Goal: Task Accomplishment & Management: Manage account settings

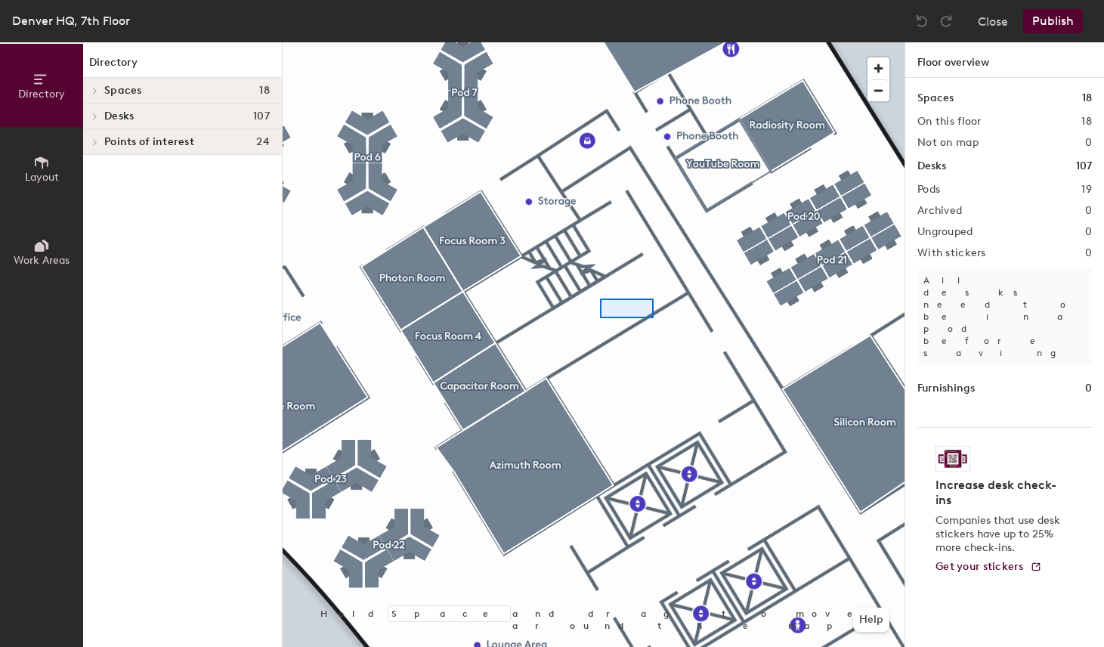
click at [582, 42] on div at bounding box center [593, 42] width 622 height 0
click at [687, 42] on div at bounding box center [593, 42] width 622 height 0
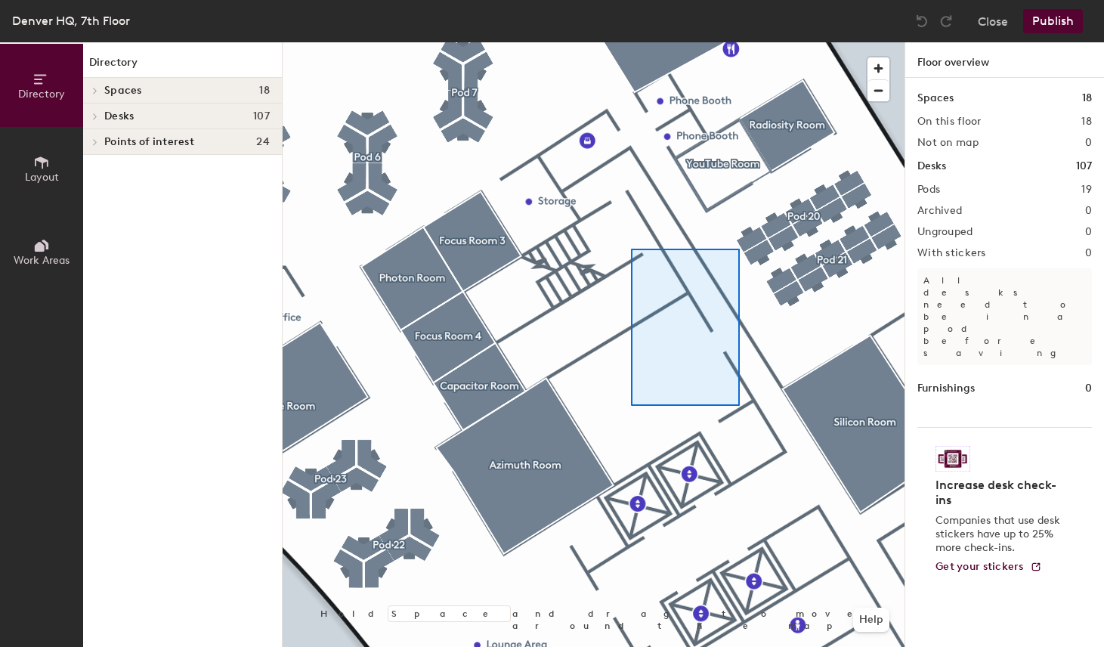
click at [630, 42] on div at bounding box center [593, 42] width 622 height 0
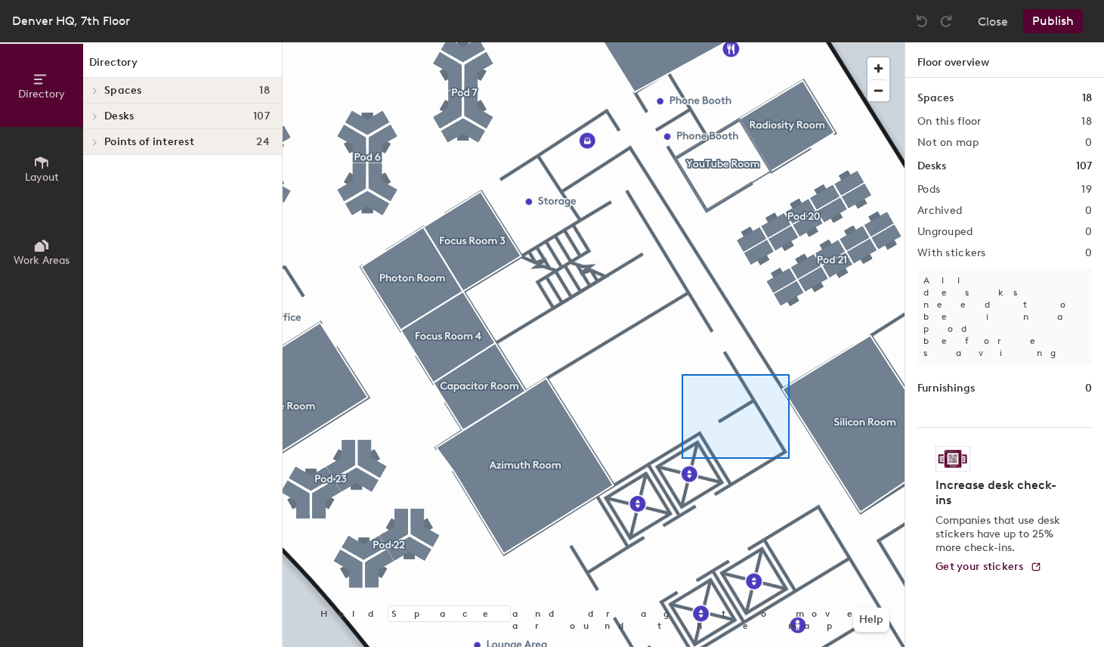
click at [681, 42] on div at bounding box center [593, 42] width 622 height 0
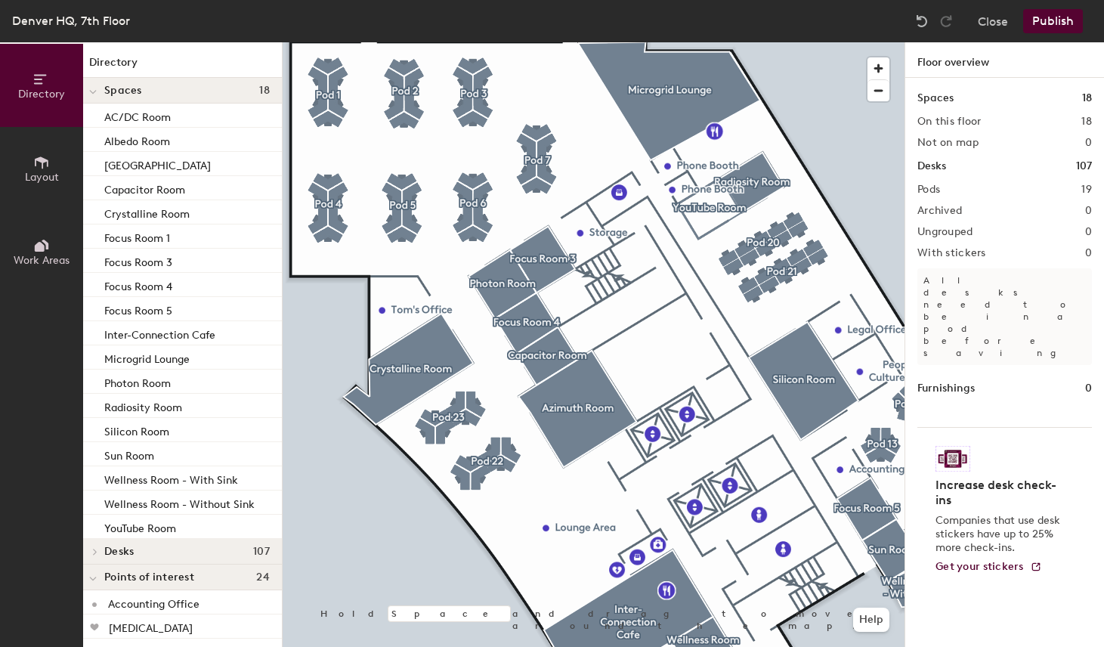
click at [843, 42] on div at bounding box center [593, 42] width 622 height 0
click at [752, 42] on div at bounding box center [593, 42] width 622 height 0
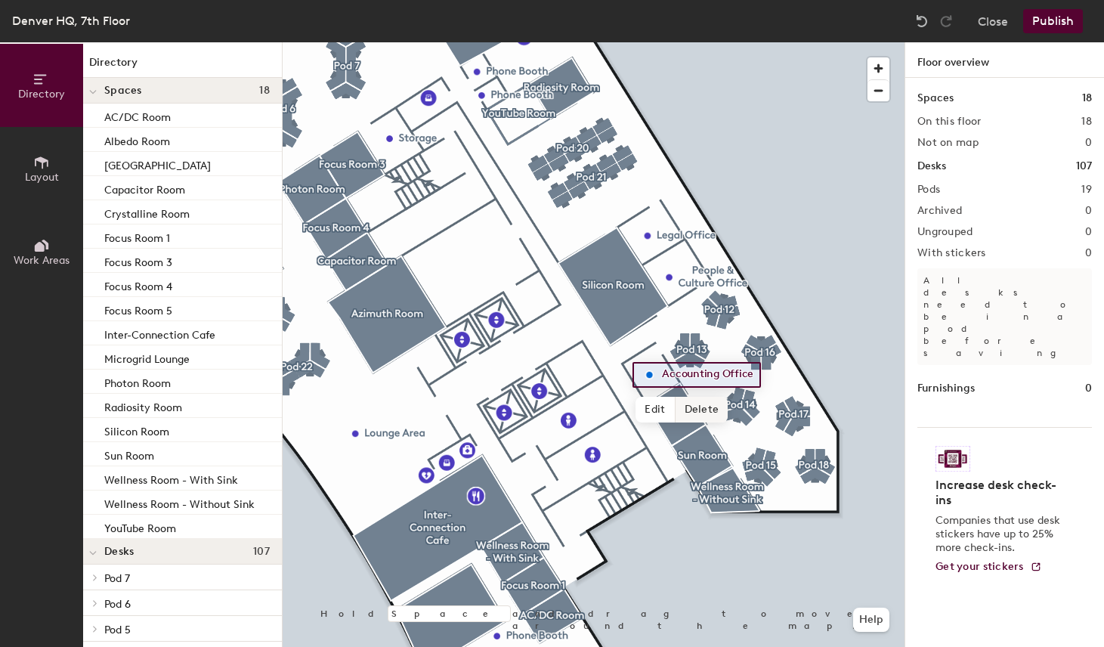
click at [699, 406] on span "Delete" at bounding box center [701, 410] width 53 height 26
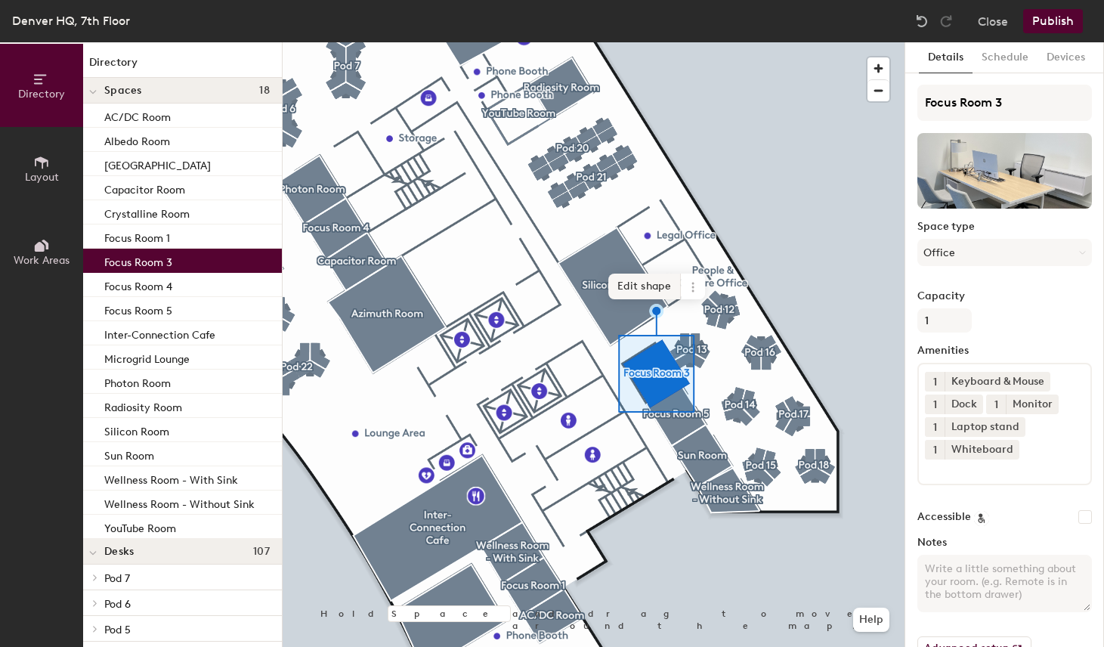
click at [651, 288] on span "Edit shape" at bounding box center [644, 286] width 73 height 26
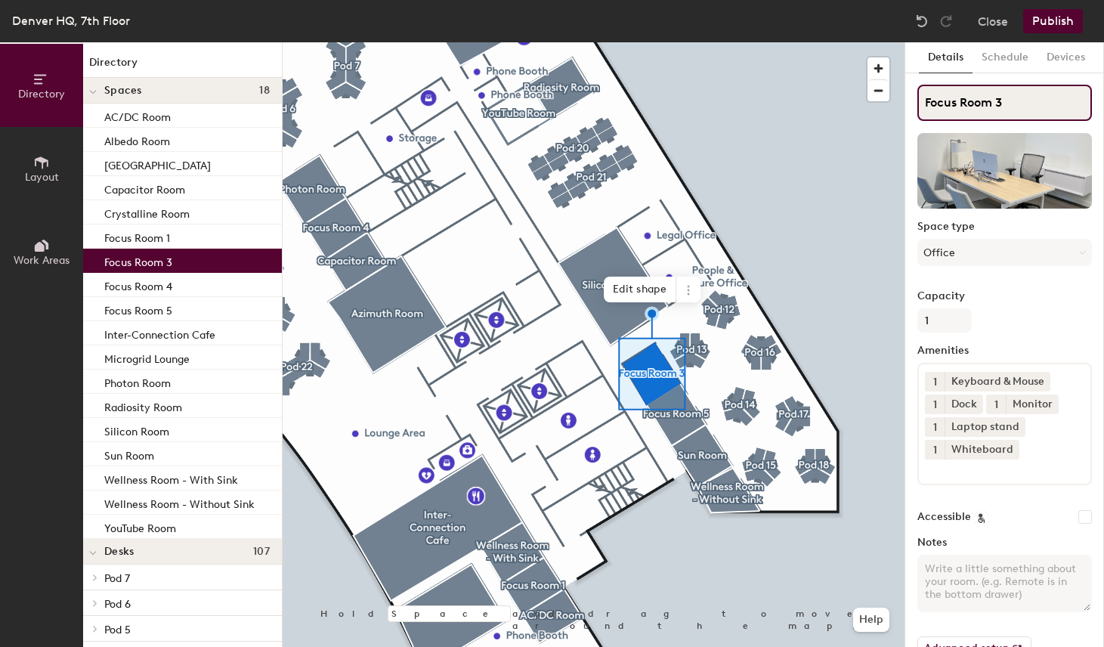
click at [1010, 113] on input "Focus Room 3" at bounding box center [1004, 103] width 174 height 36
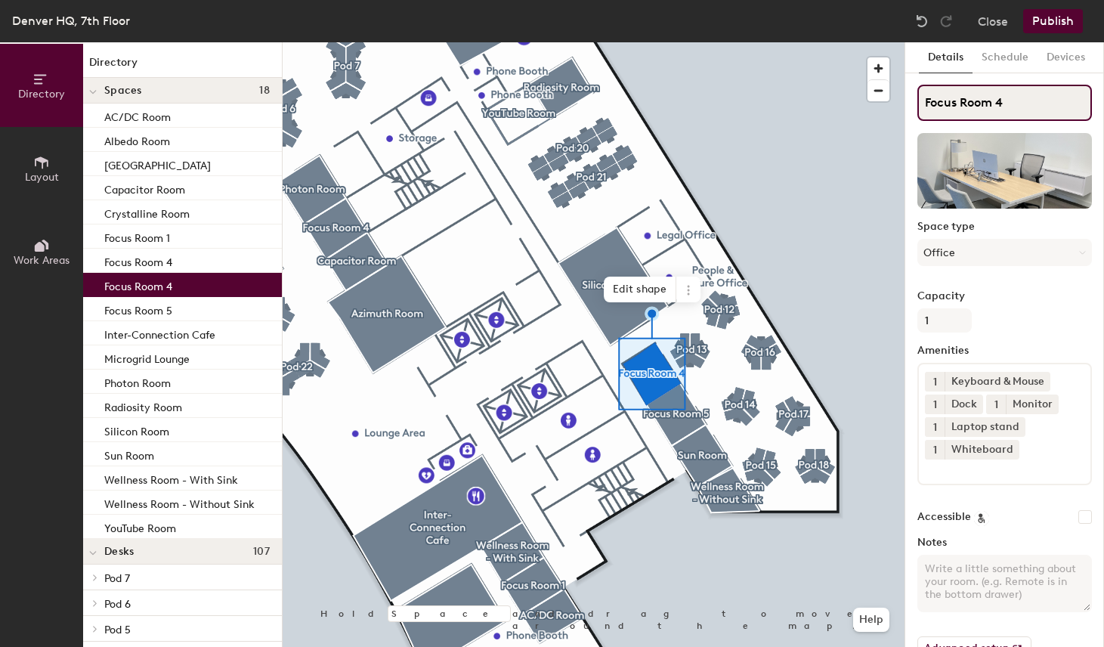
type input "Focus Room 4"
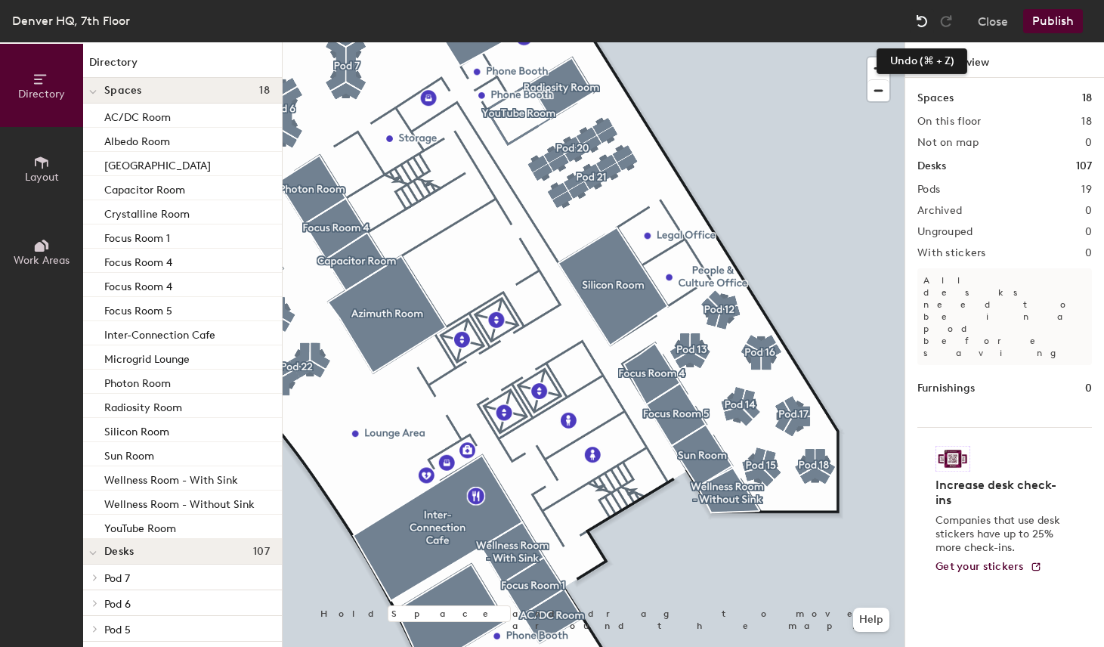
click at [925, 22] on img at bounding box center [921, 21] width 15 height 15
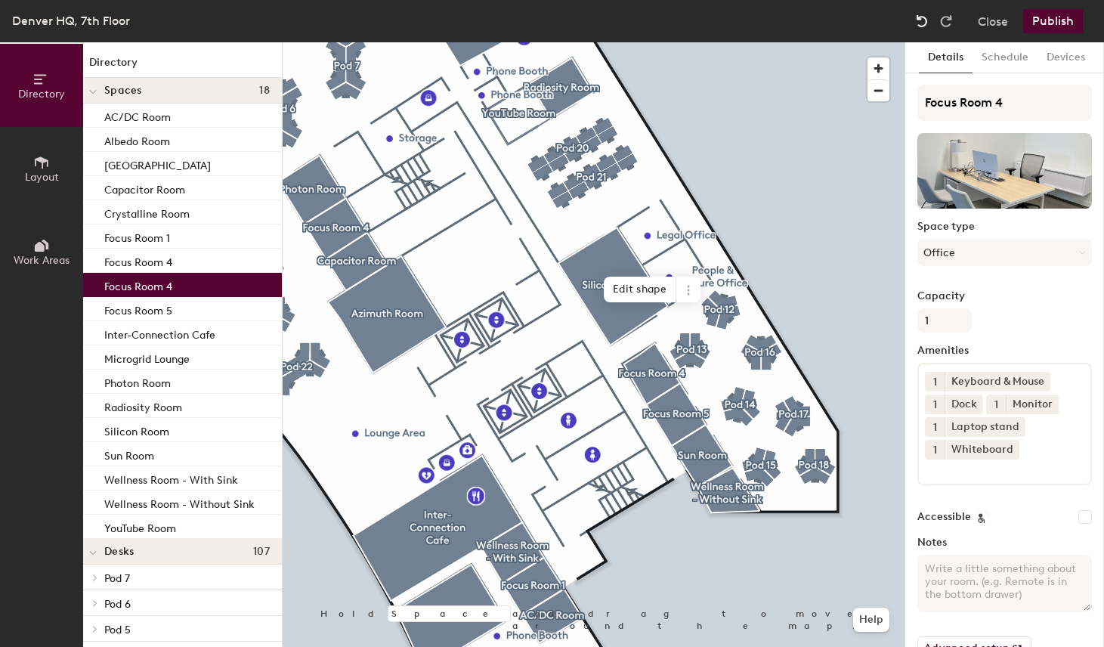
click at [925, 22] on img at bounding box center [921, 21] width 15 height 15
click at [918, 22] on img at bounding box center [921, 21] width 15 height 15
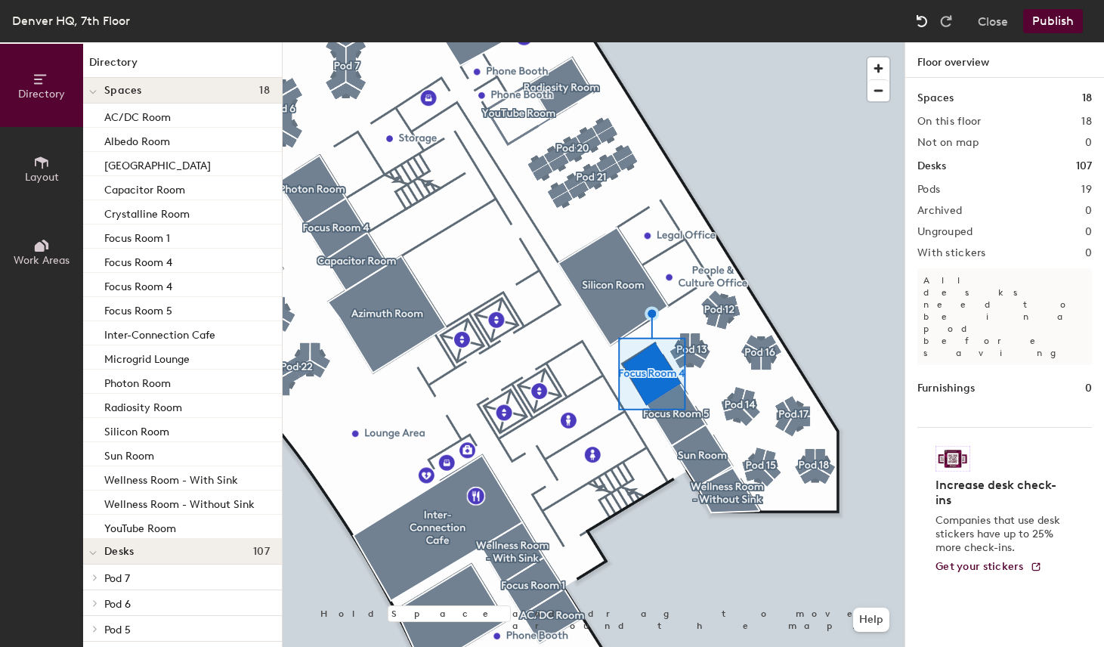
click at [918, 22] on img at bounding box center [921, 21] width 15 height 15
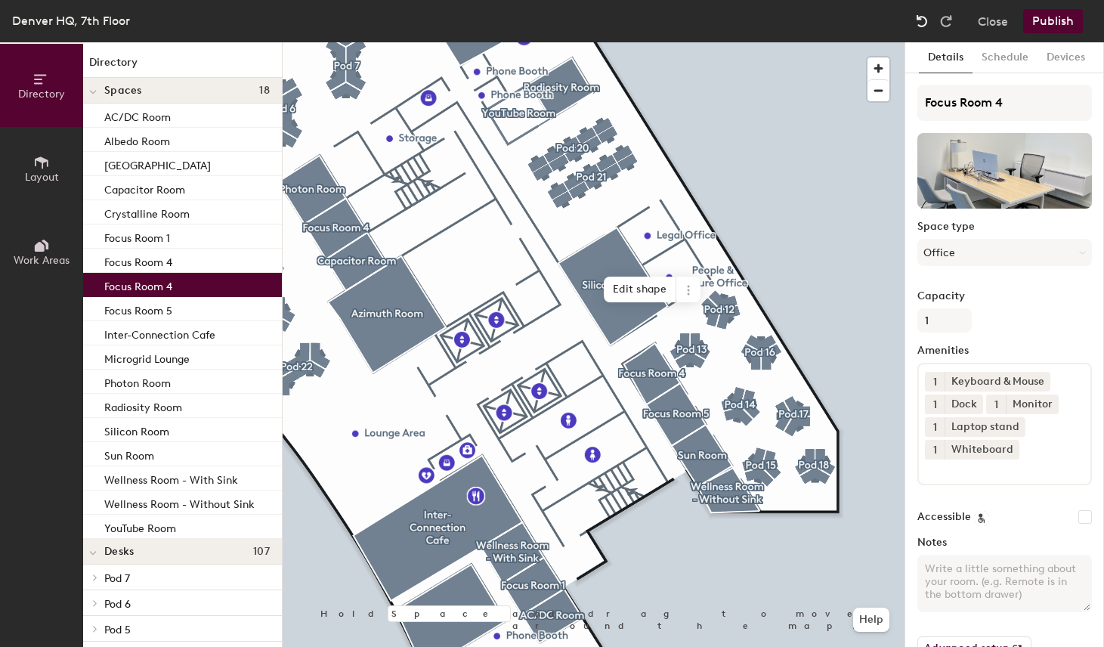
click at [918, 22] on img at bounding box center [921, 21] width 15 height 15
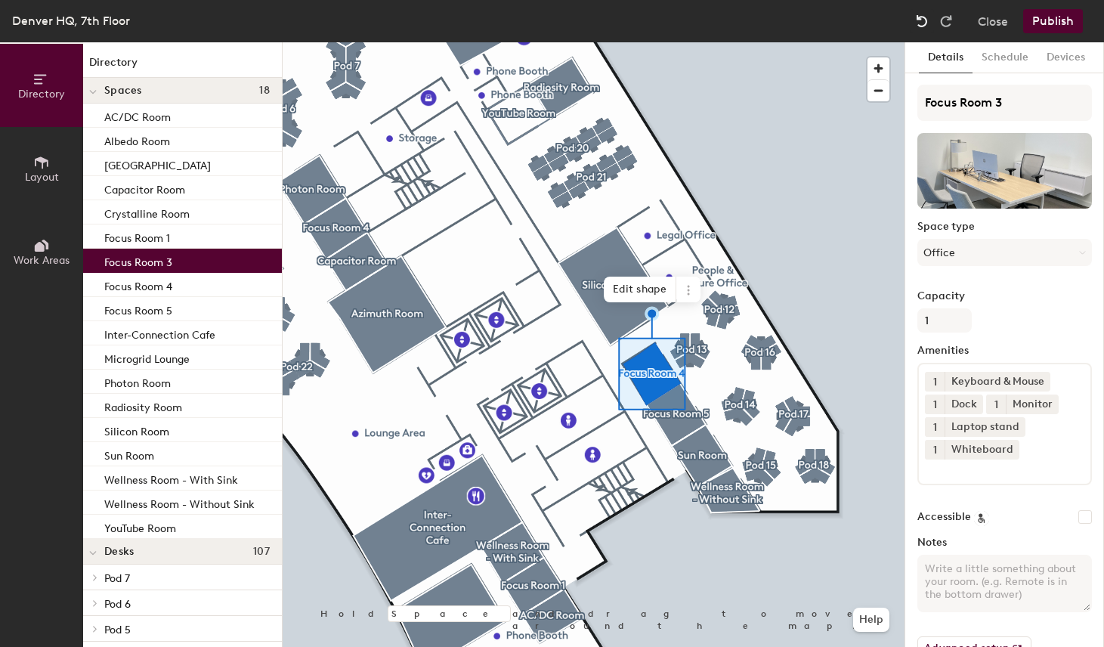
type input "Focus Room 3"
click at [918, 22] on img at bounding box center [921, 21] width 15 height 15
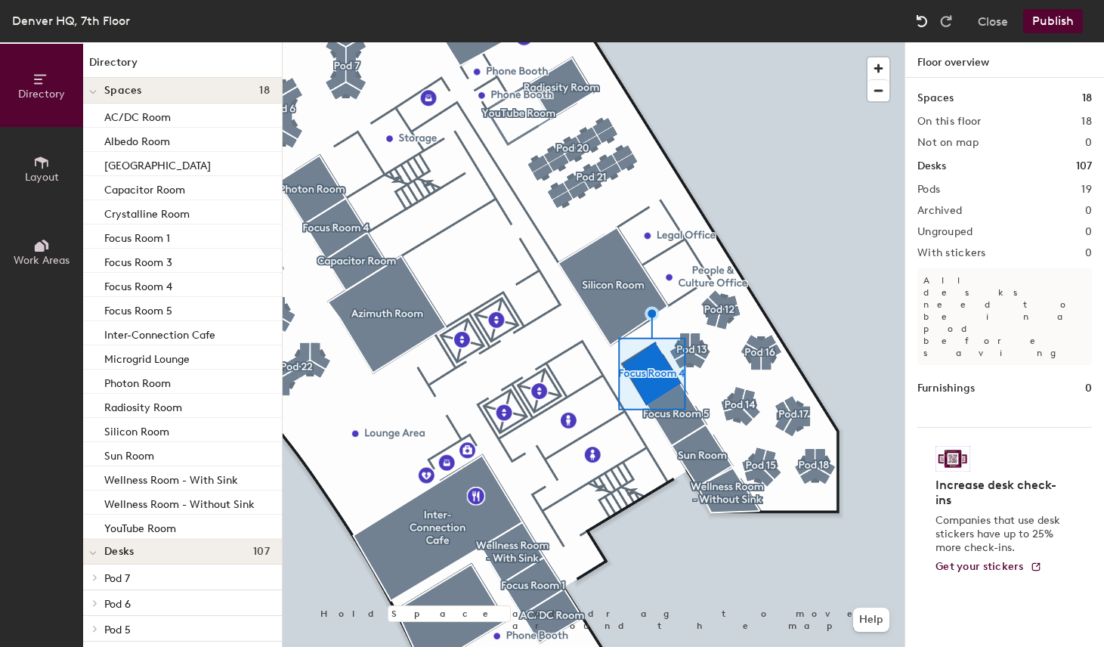
click at [918, 22] on img at bounding box center [921, 21] width 15 height 15
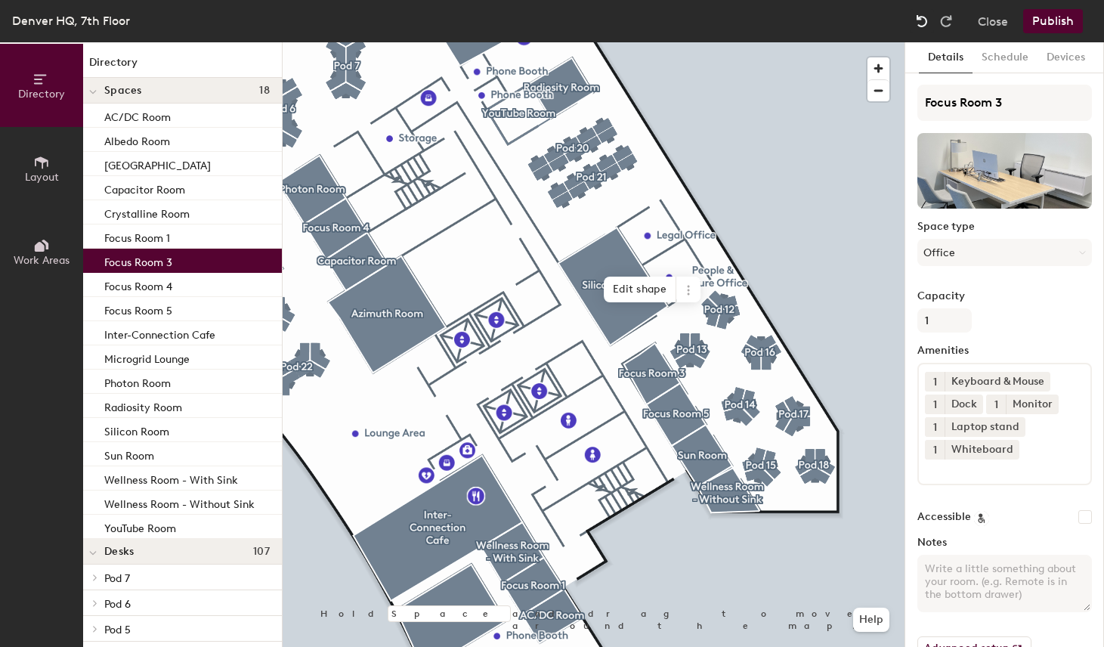
click at [918, 22] on img at bounding box center [921, 21] width 15 height 15
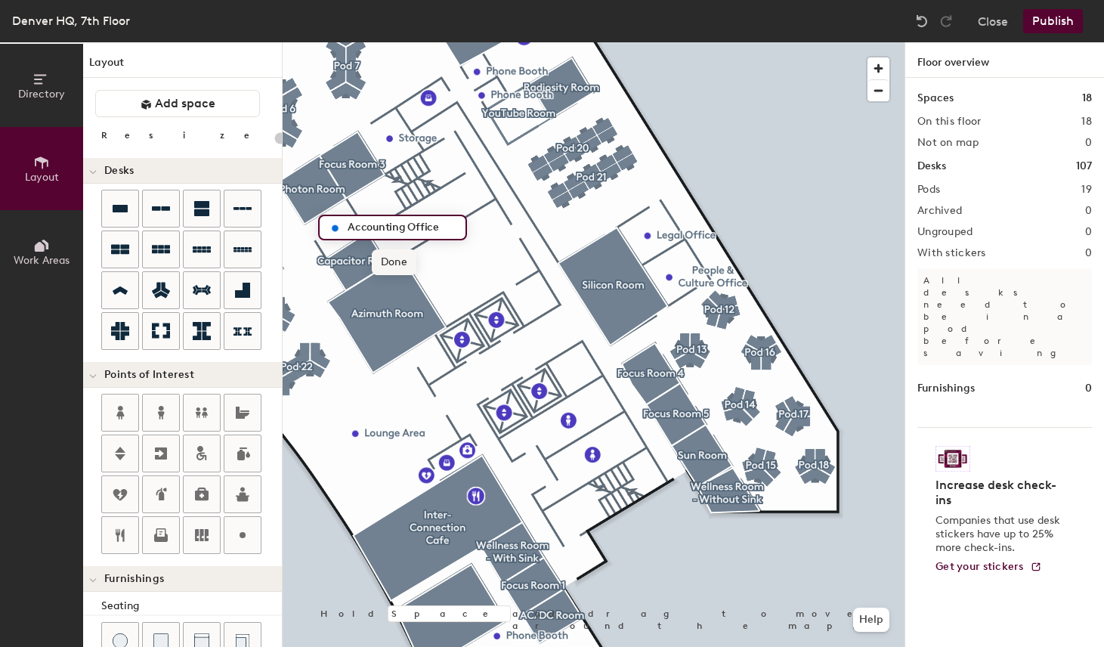
type input "Accounting Office"
click at [384, 258] on span "Done" at bounding box center [394, 262] width 45 height 26
click at [1058, 18] on button "Publish" at bounding box center [1053, 21] width 60 height 24
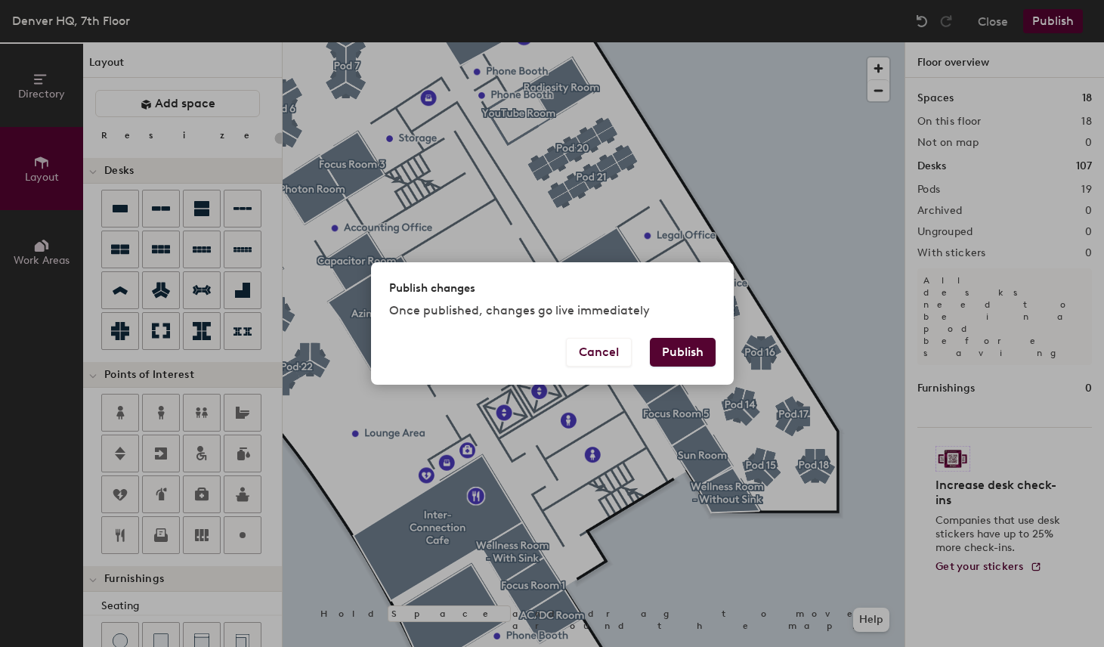
click at [699, 355] on button "Publish" at bounding box center [683, 352] width 66 height 29
type input "20"
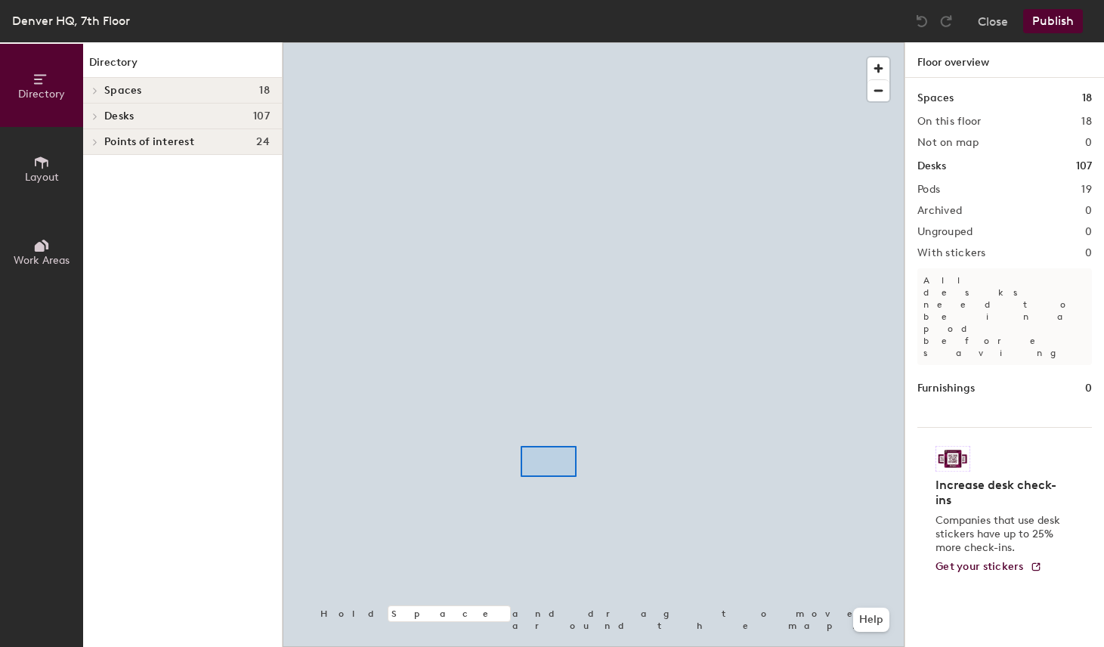
click at [440, 42] on div at bounding box center [593, 42] width 622 height 0
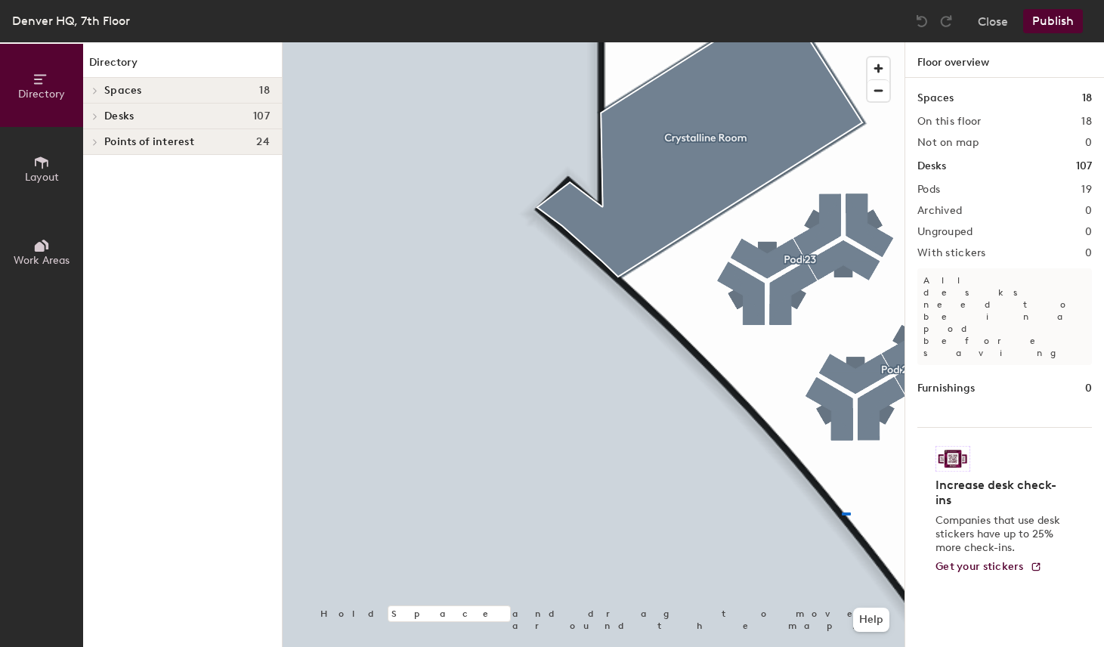
click at [841, 42] on div at bounding box center [593, 42] width 622 height 0
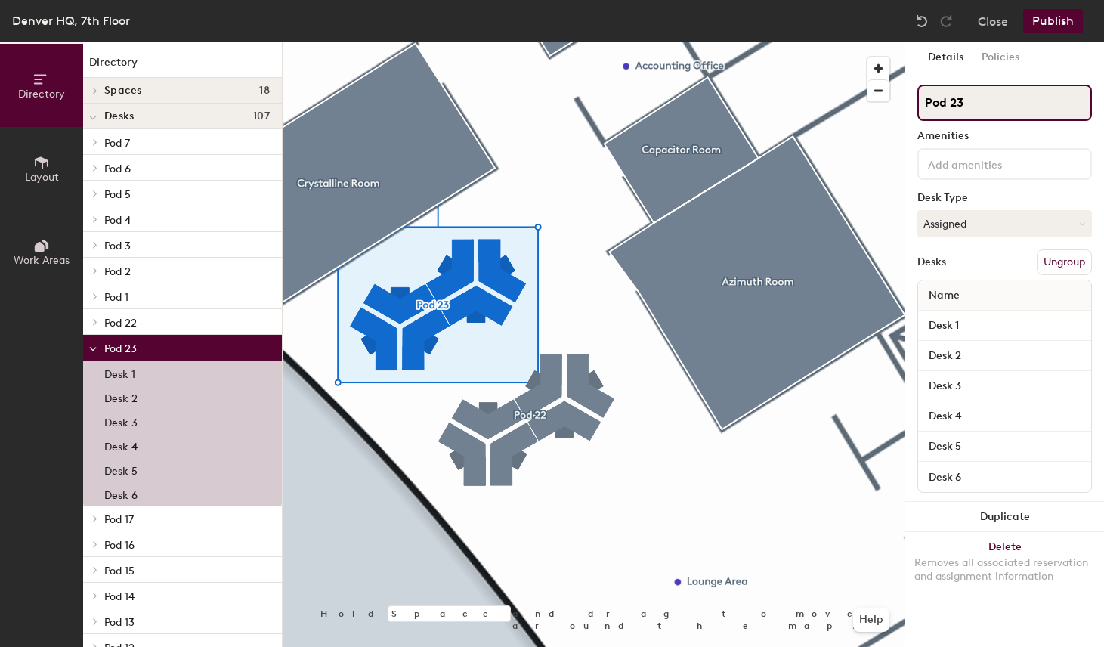
click at [997, 104] on input "Pod 23" at bounding box center [1004, 103] width 174 height 36
type input "Pod 1.1"
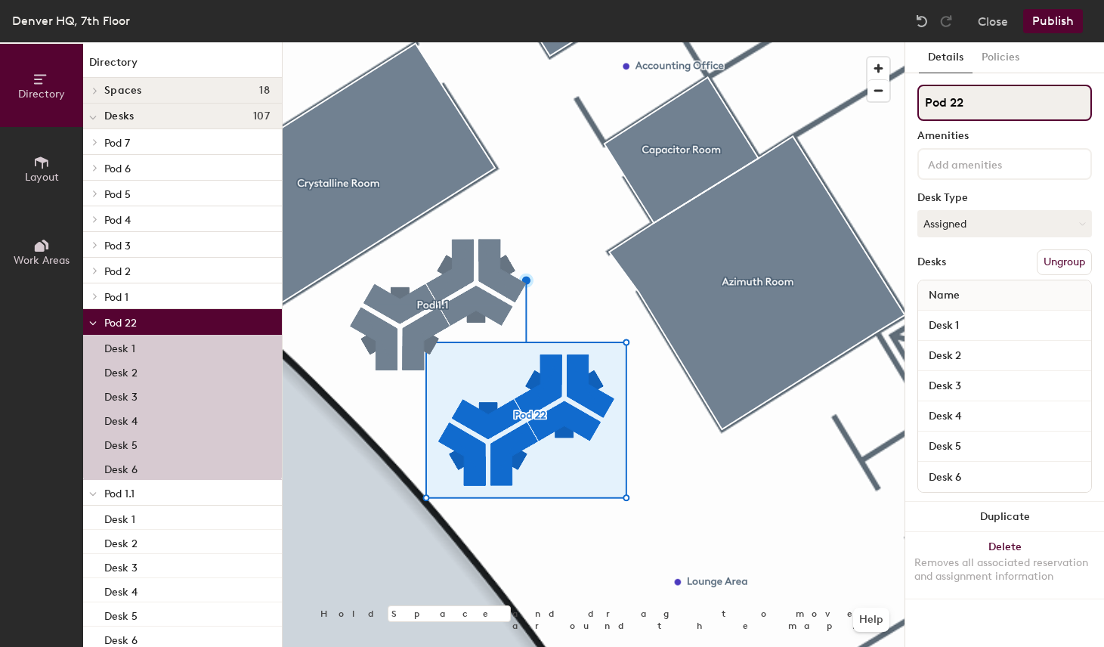
click at [980, 116] on input "Pod 22" at bounding box center [1004, 103] width 174 height 36
type input "Pod 1.2"
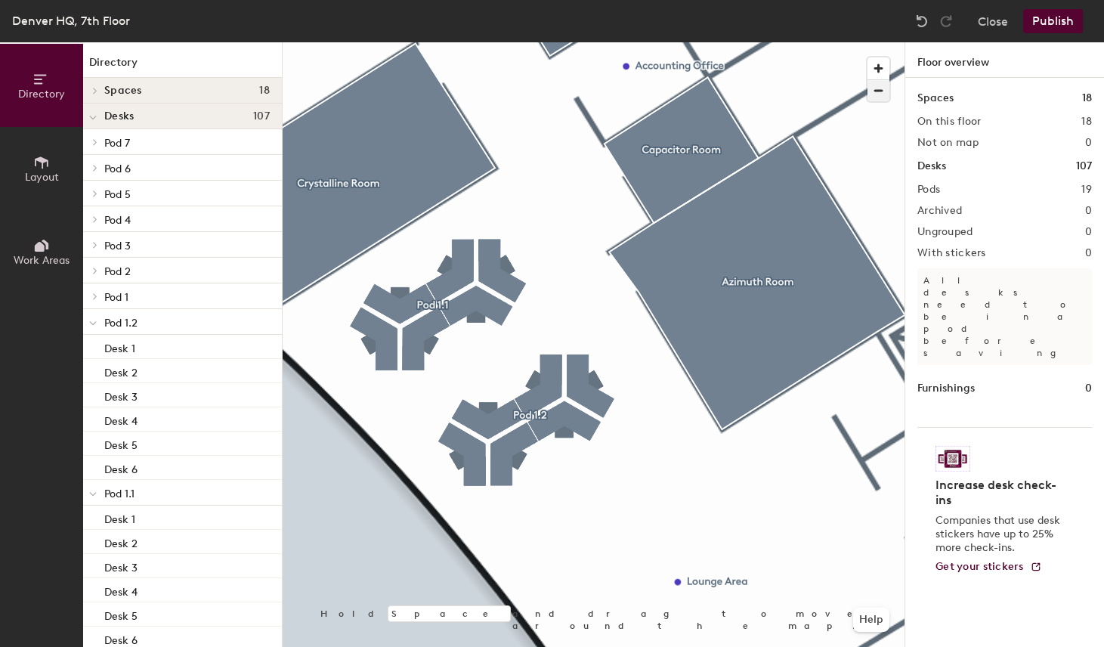
click at [882, 88] on span "button" at bounding box center [878, 90] width 22 height 21
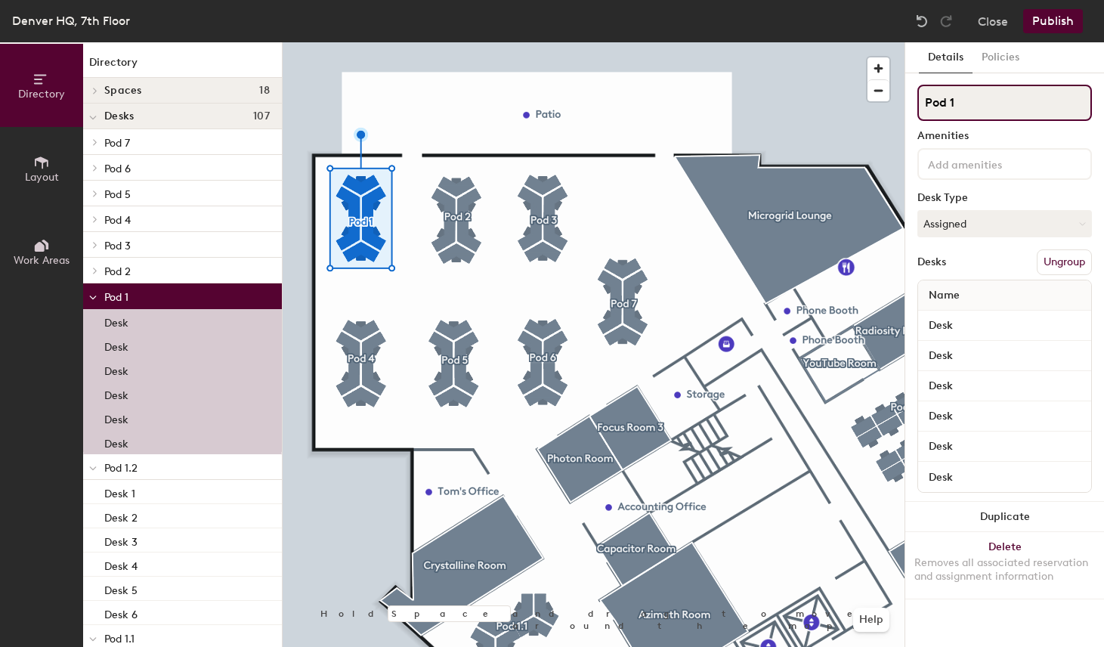
click at [990, 104] on input "Pod 1" at bounding box center [1004, 103] width 174 height 36
type input "Pod 2.1"
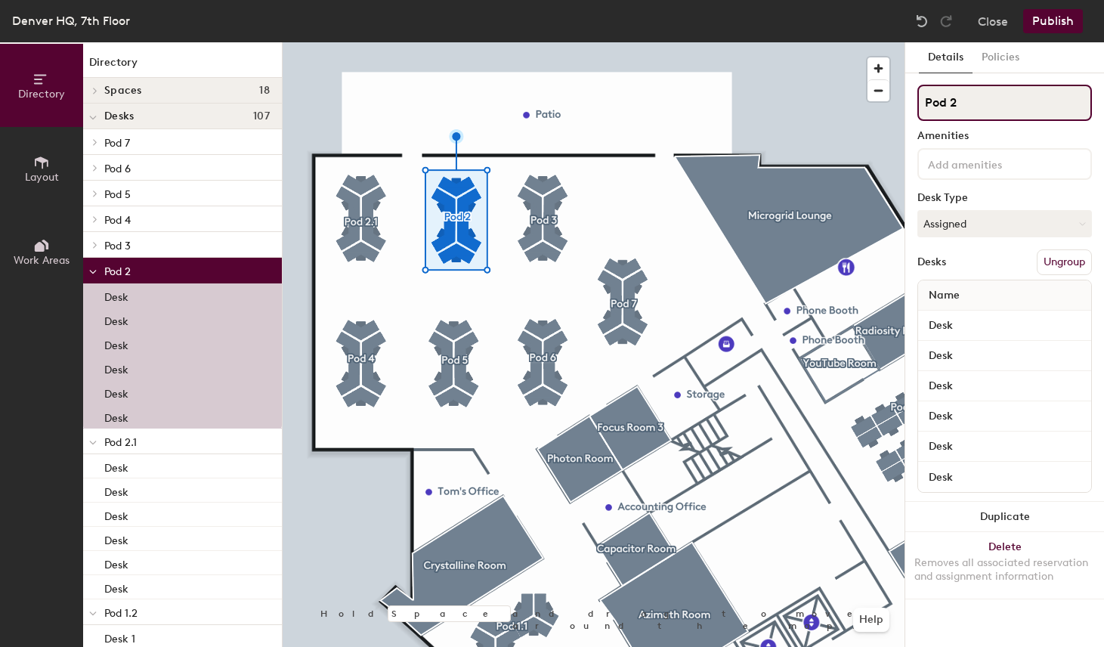
click at [959, 108] on input "Pod 2" at bounding box center [1004, 103] width 174 height 36
type input "Pod 2.2"
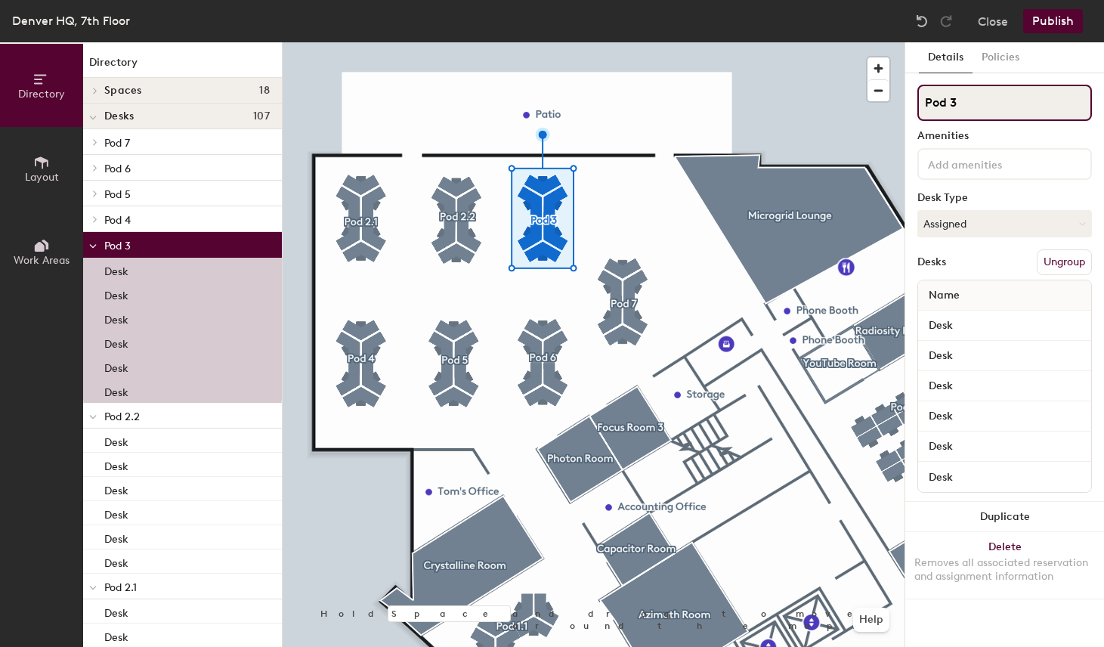
click at [1005, 103] on input "Pod 3" at bounding box center [1004, 103] width 174 height 36
type input "Pod 2.3"
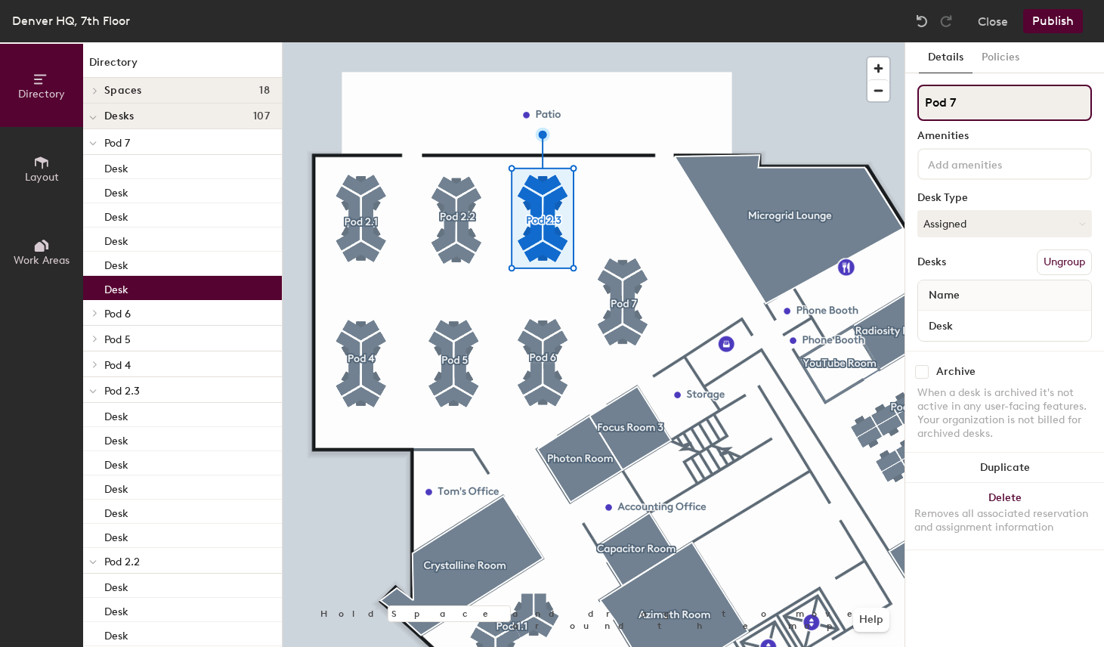
click at [978, 107] on input "Pod 7" at bounding box center [1004, 103] width 174 height 36
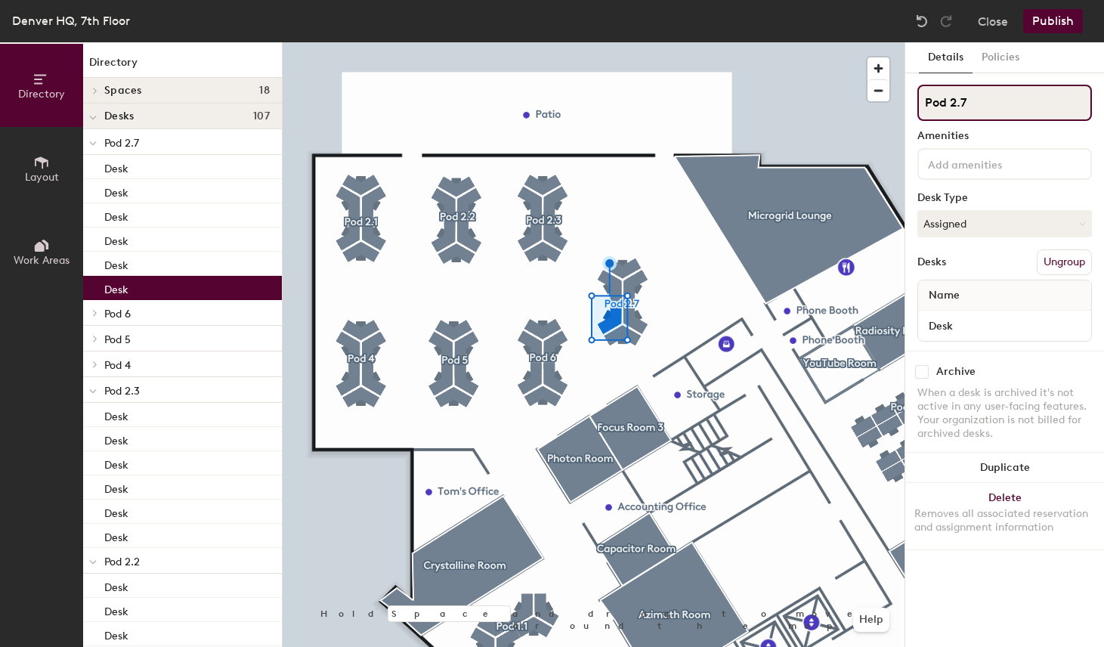
type input "Pod 2.7"
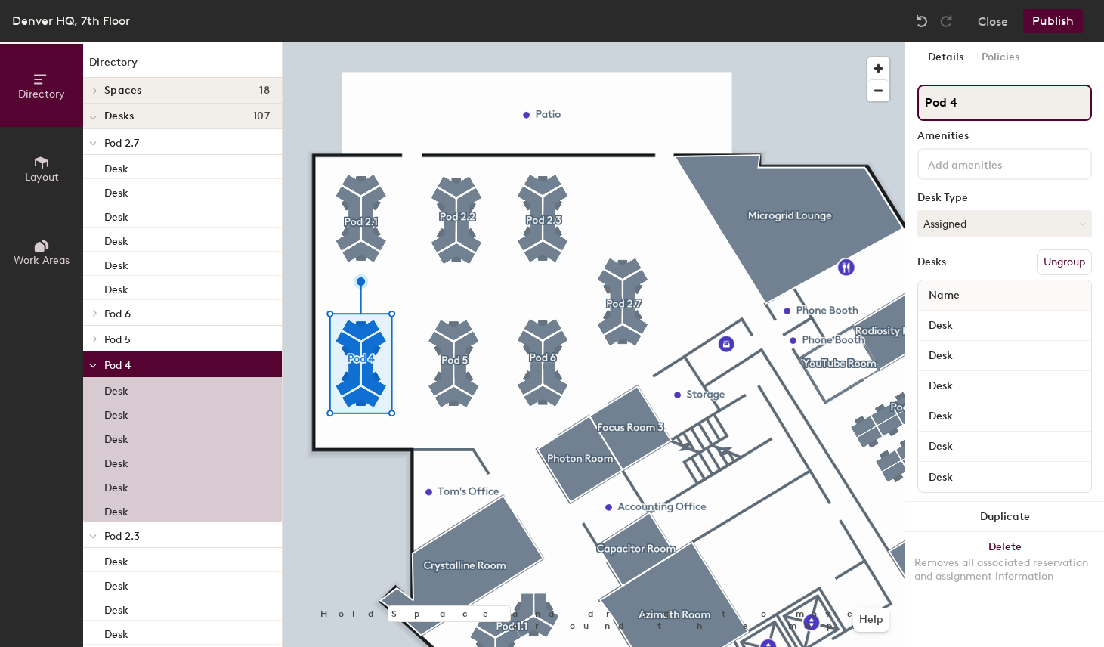
click at [1002, 107] on input "Pod 4" at bounding box center [1004, 103] width 174 height 36
type input "Pod 2.5"
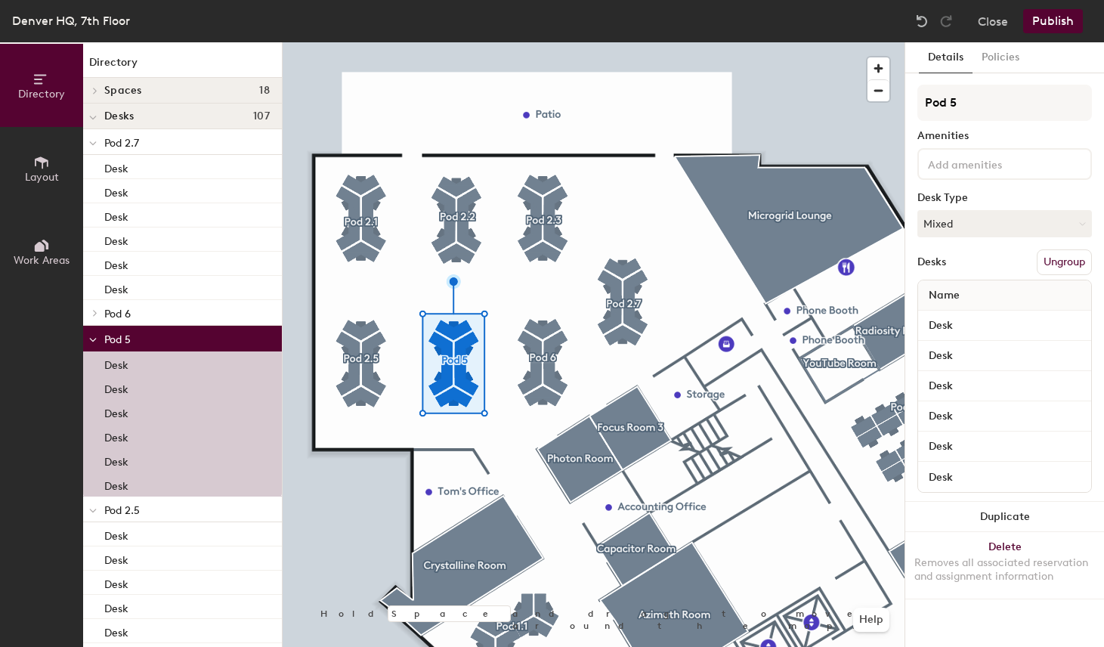
click at [369, 42] on div at bounding box center [593, 42] width 622 height 0
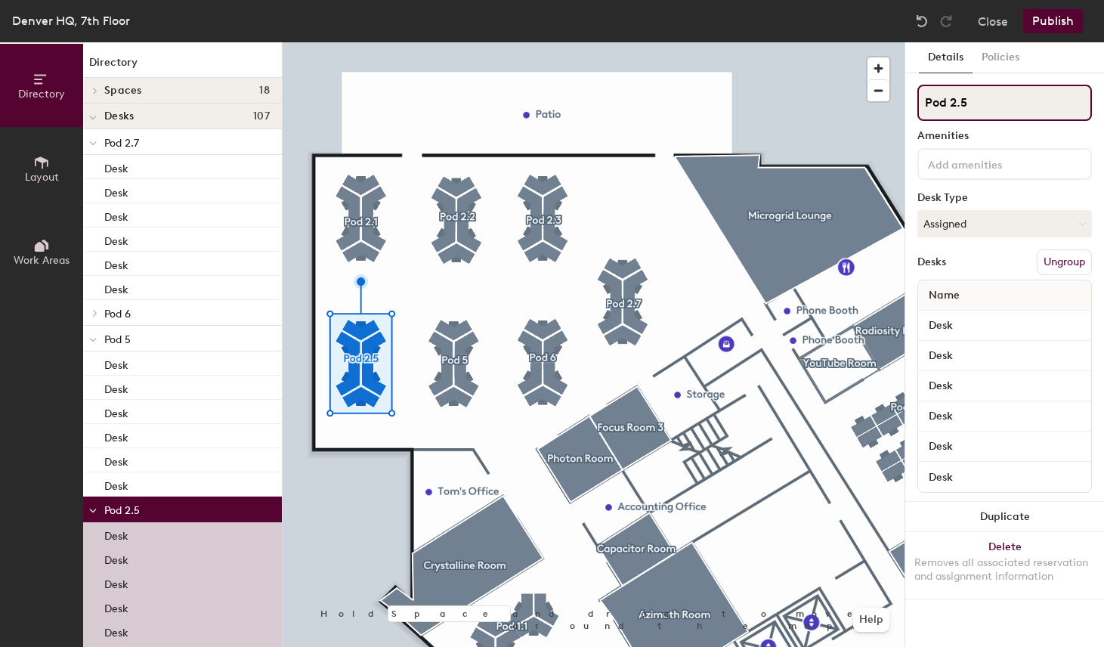
click at [992, 103] on input "Pod 2.5" at bounding box center [1004, 103] width 174 height 36
type input "Pod 2.4"
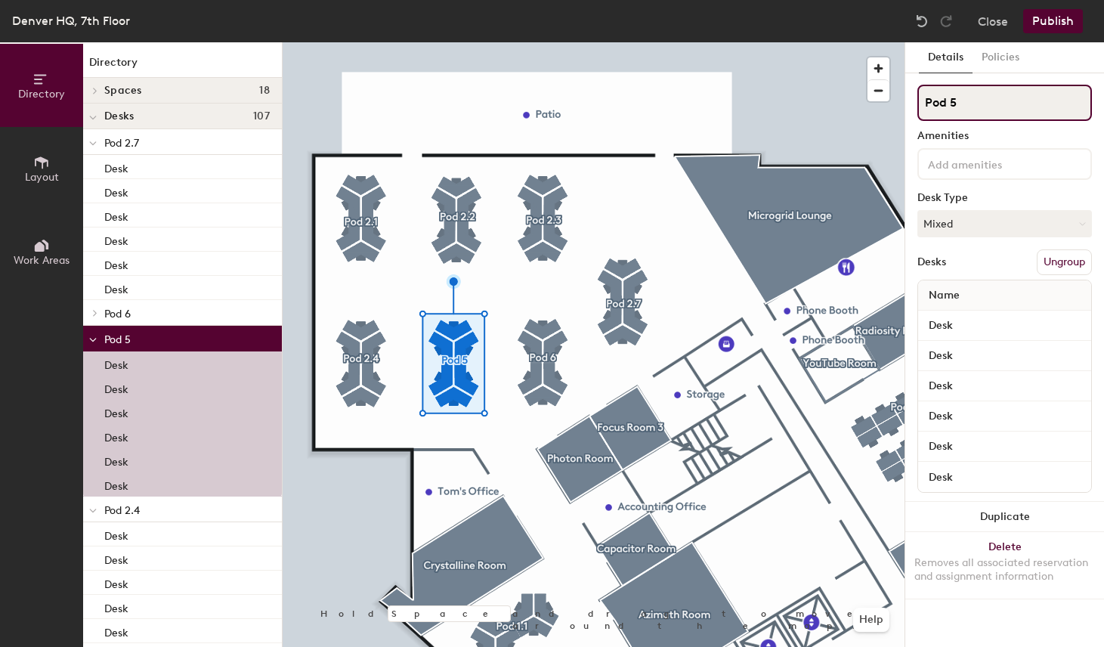
click at [1024, 98] on input "Pod 5" at bounding box center [1004, 103] width 174 height 36
type input "Pod 2.5"
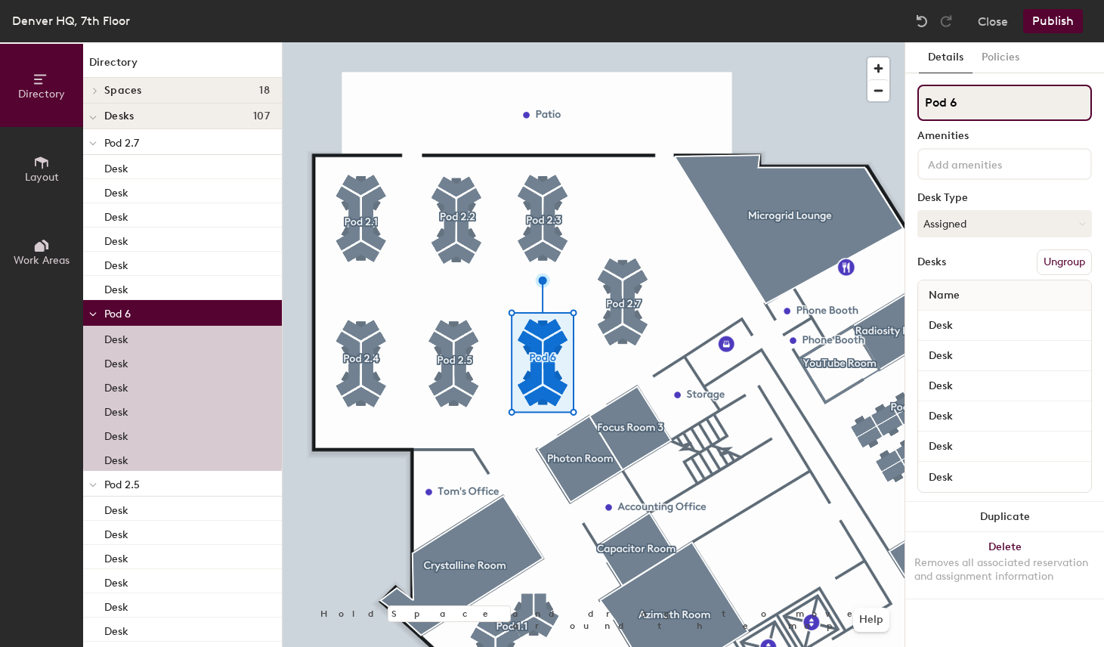
click at [989, 103] on input "Pod 6" at bounding box center [1004, 103] width 174 height 36
type input "Pod 2.6"
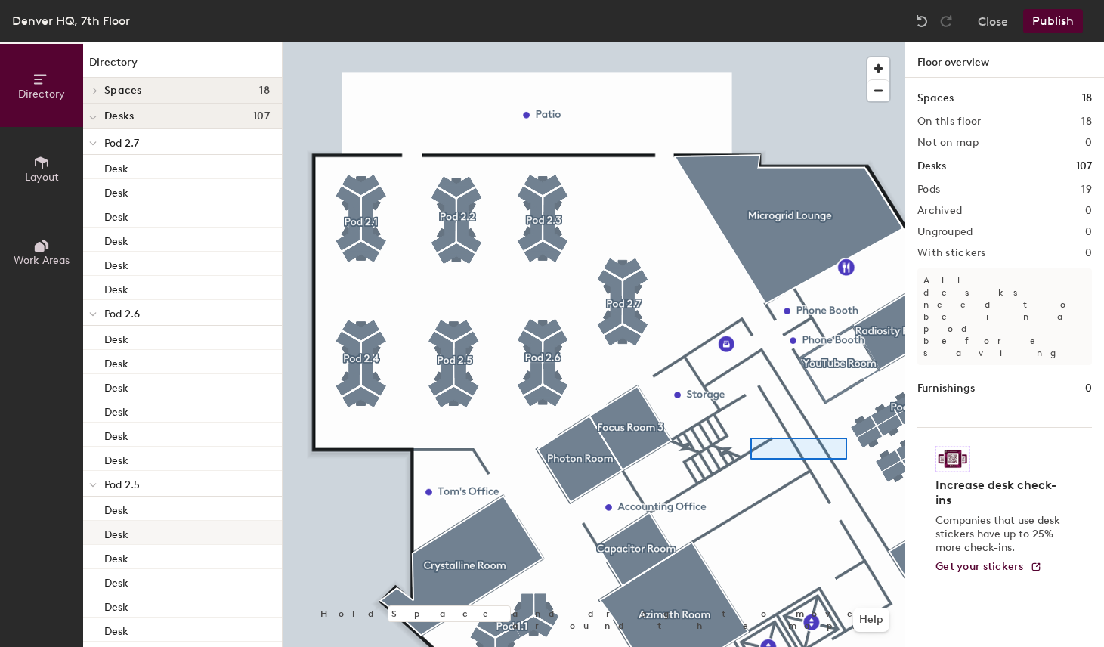
click at [740, 42] on div at bounding box center [593, 42] width 622 height 0
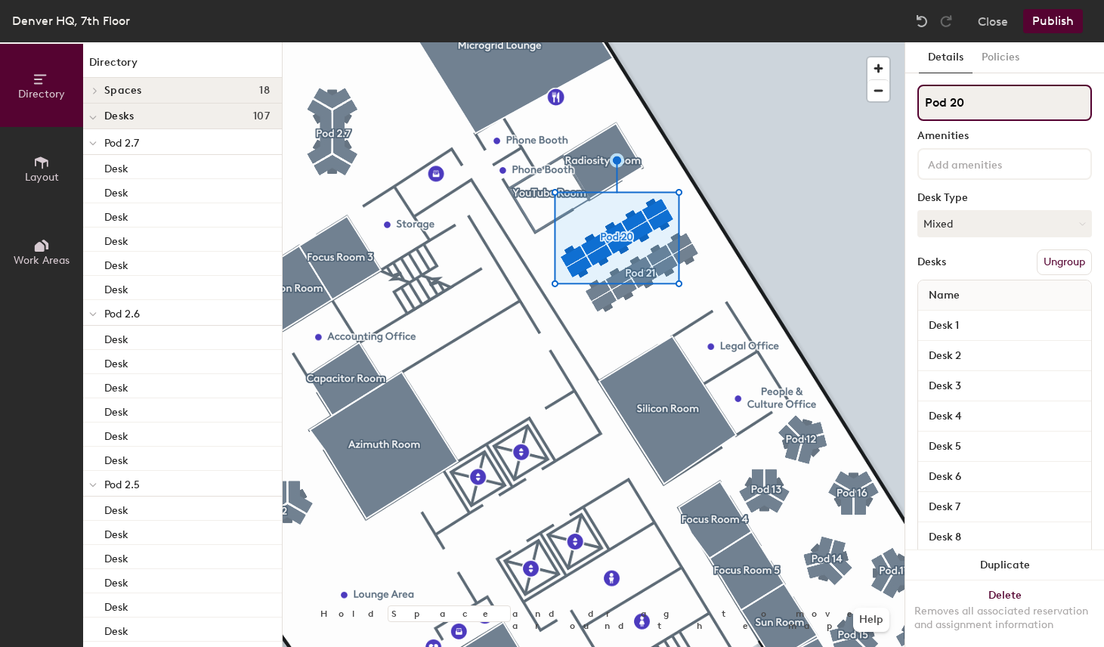
click at [992, 110] on input "Pod 20" at bounding box center [1004, 103] width 174 height 36
type input "Pod 4.1"
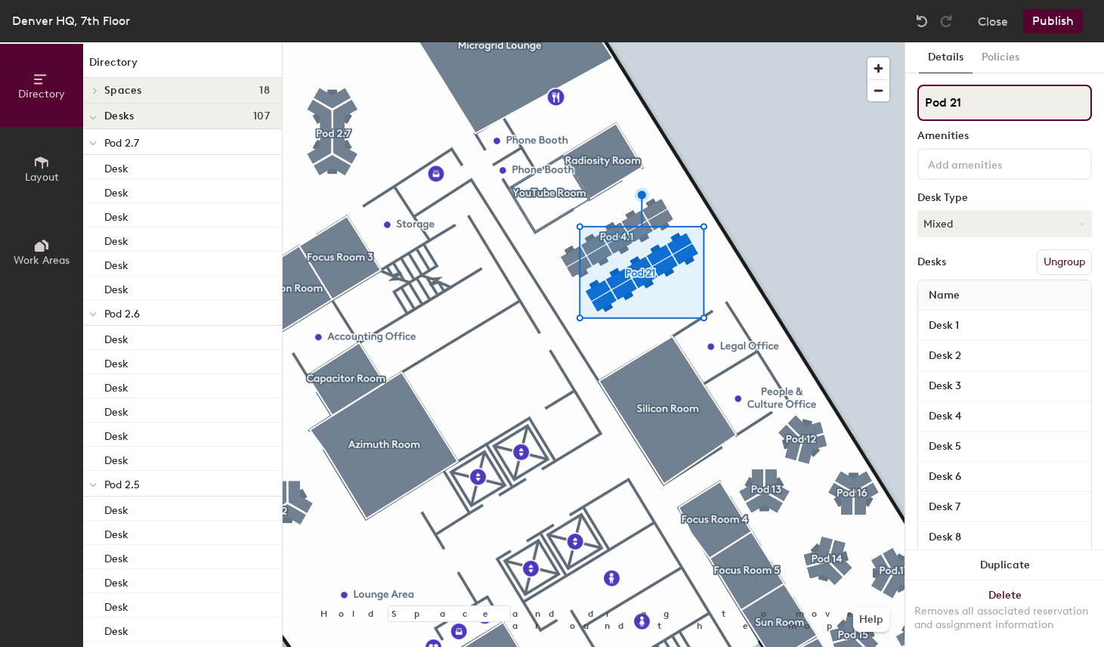
click at [999, 91] on input "Pod 21" at bounding box center [1004, 103] width 174 height 36
type input "Pod 4.2"
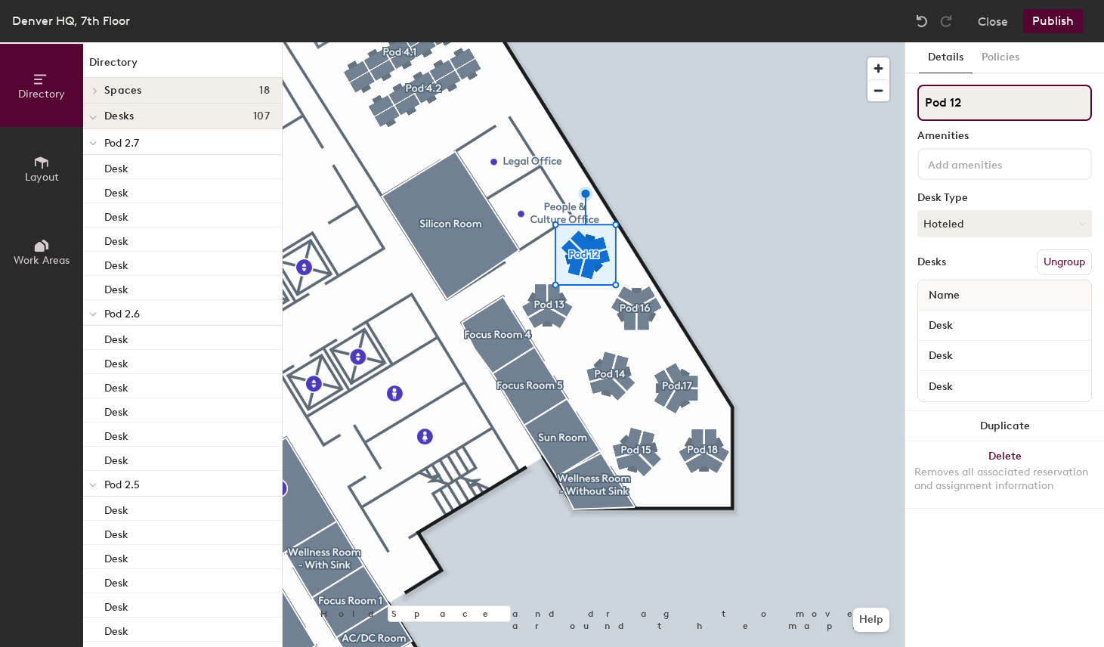
click at [978, 106] on input "Pod 12" at bounding box center [1004, 103] width 174 height 36
type input "Pod 3.1"
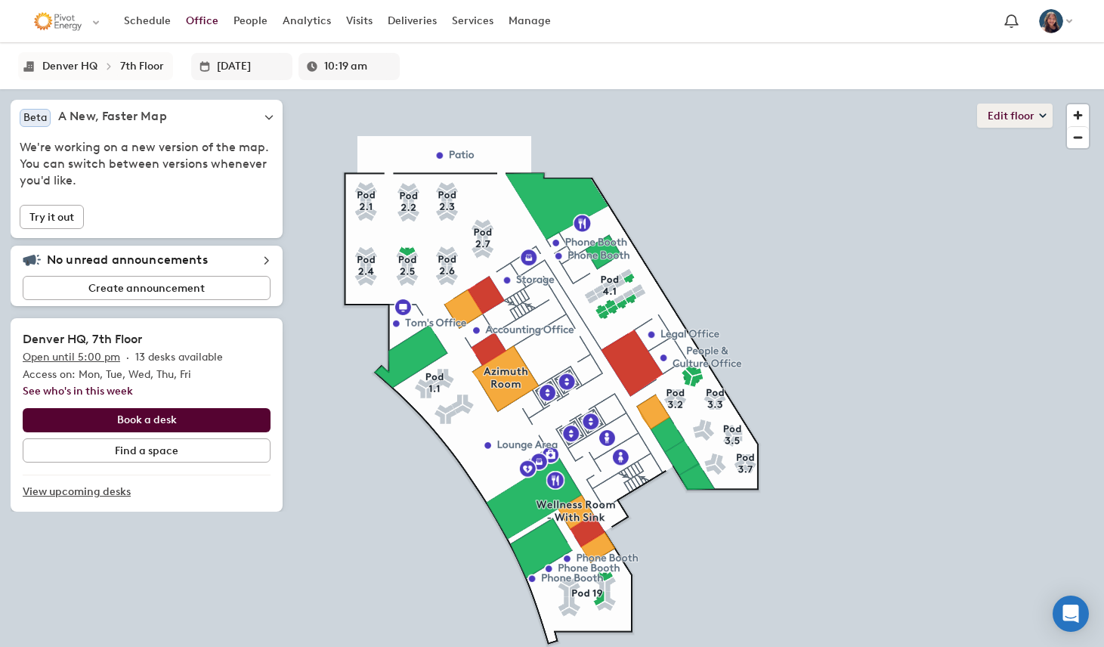
click at [1044, 119] on icon at bounding box center [1043, 116] width 8 height 8
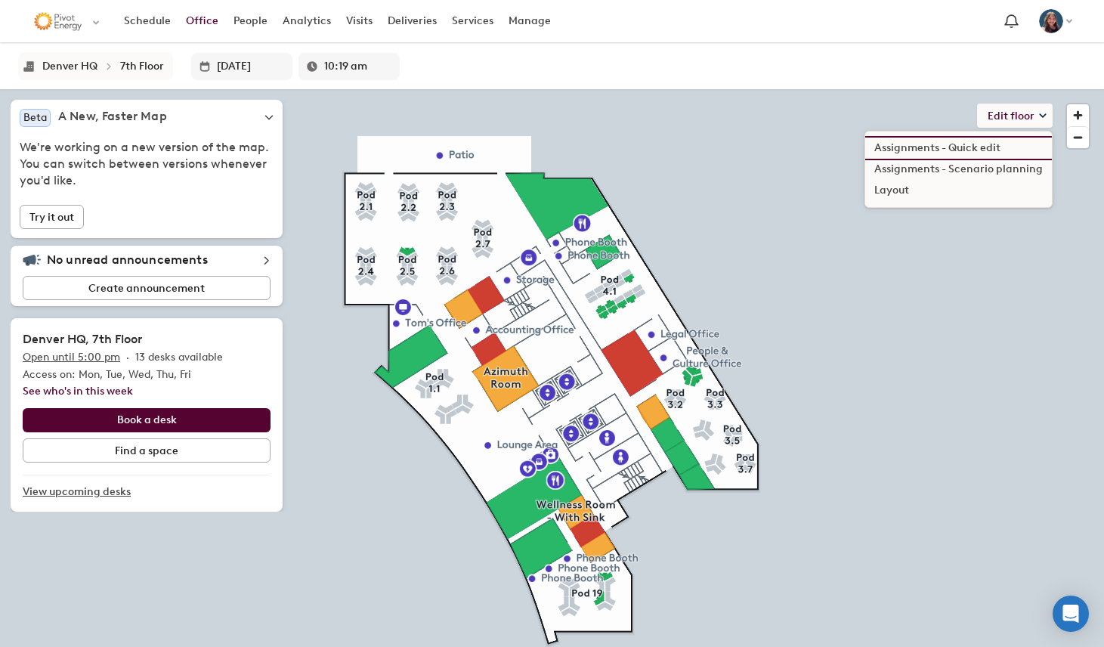
click at [1005, 148] on li "Assignments - Quick edit" at bounding box center [958, 147] width 187 height 21
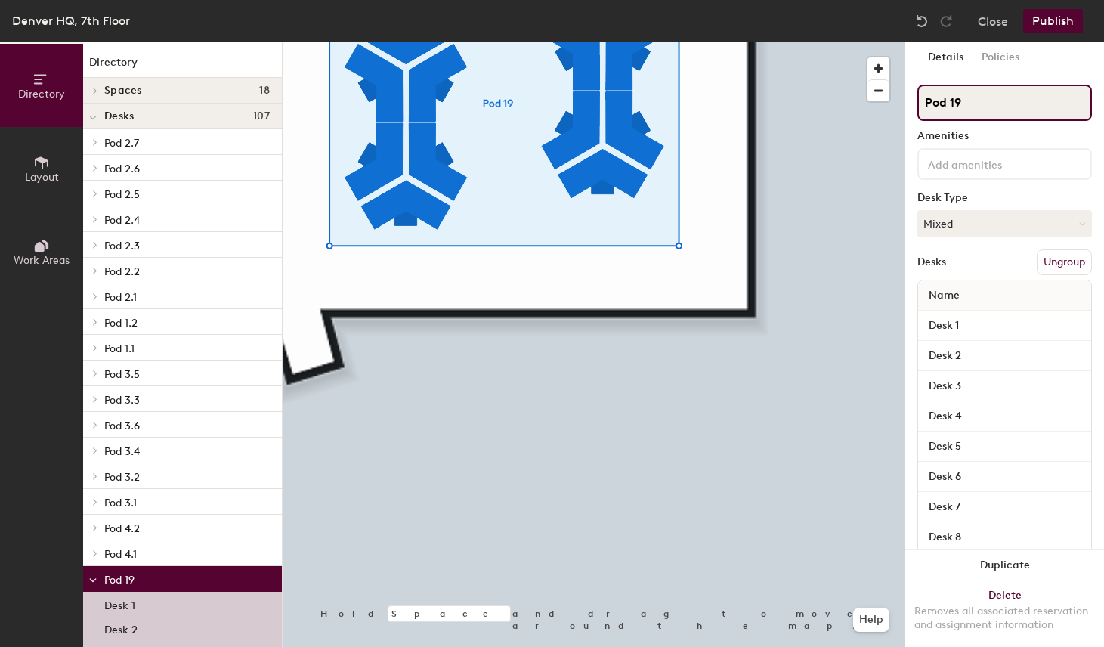
click at [1008, 110] on input "Pod 19" at bounding box center [1004, 103] width 174 height 36
type input "Pod 5"
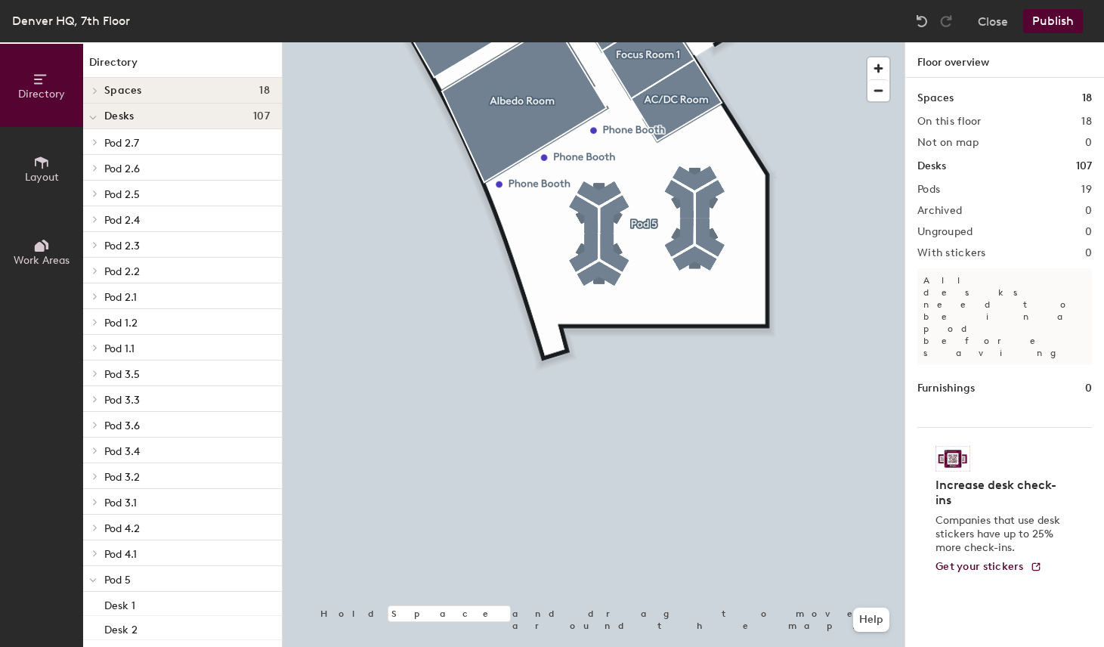
click at [1047, 24] on button "Publish" at bounding box center [1053, 21] width 60 height 24
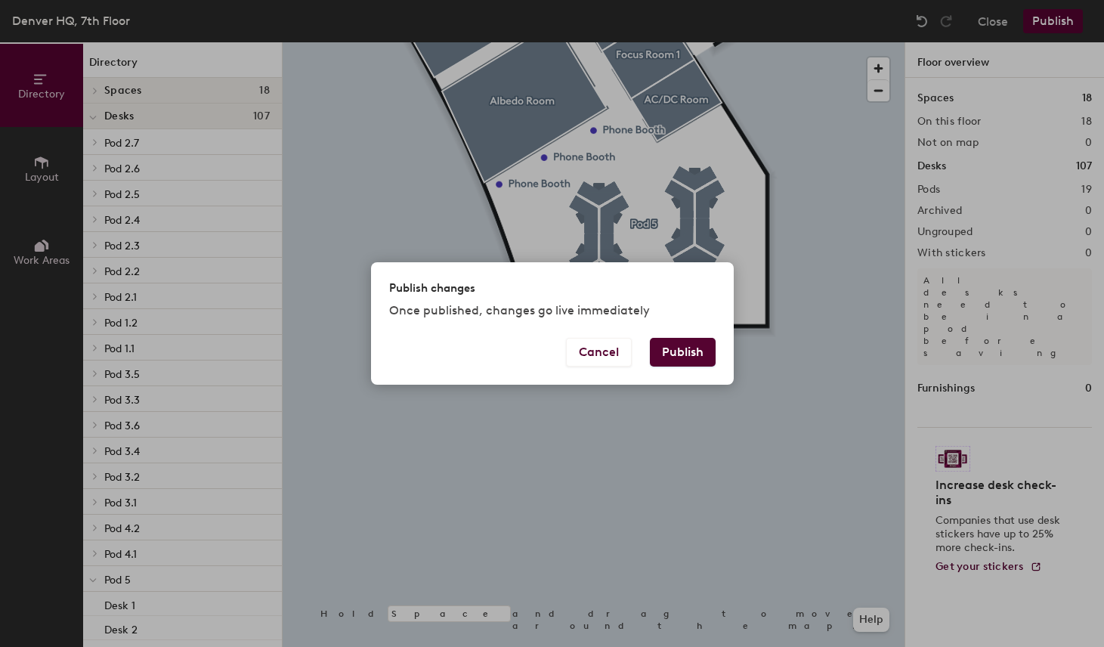
click at [698, 366] on button "Publish" at bounding box center [683, 352] width 66 height 29
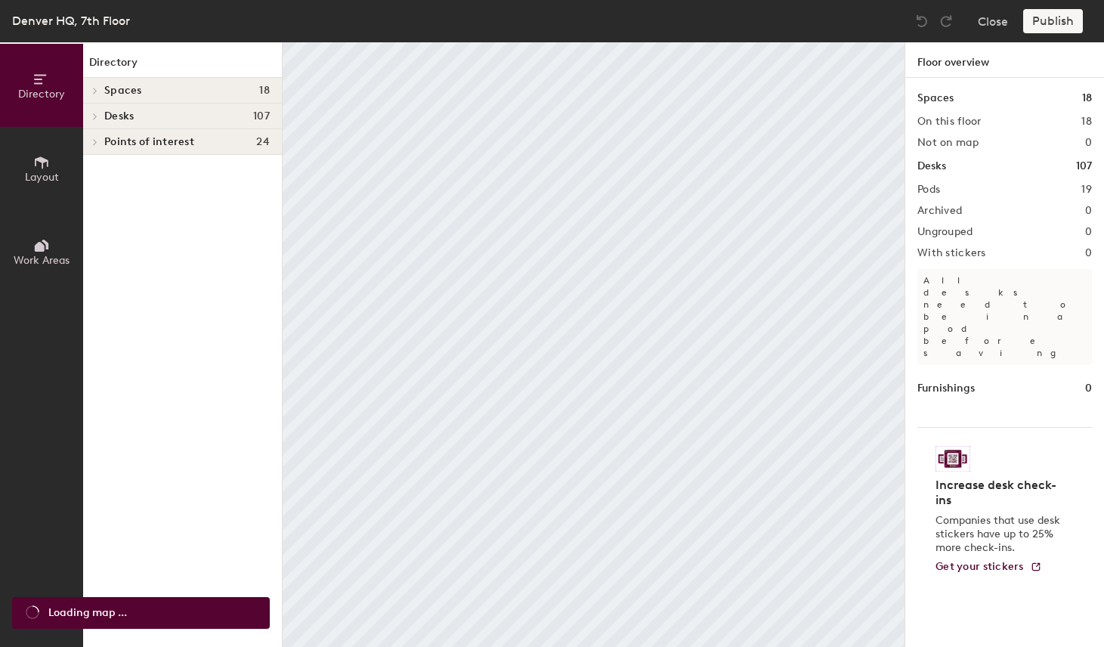
click at [48, 247] on icon at bounding box center [45, 244] width 7 height 10
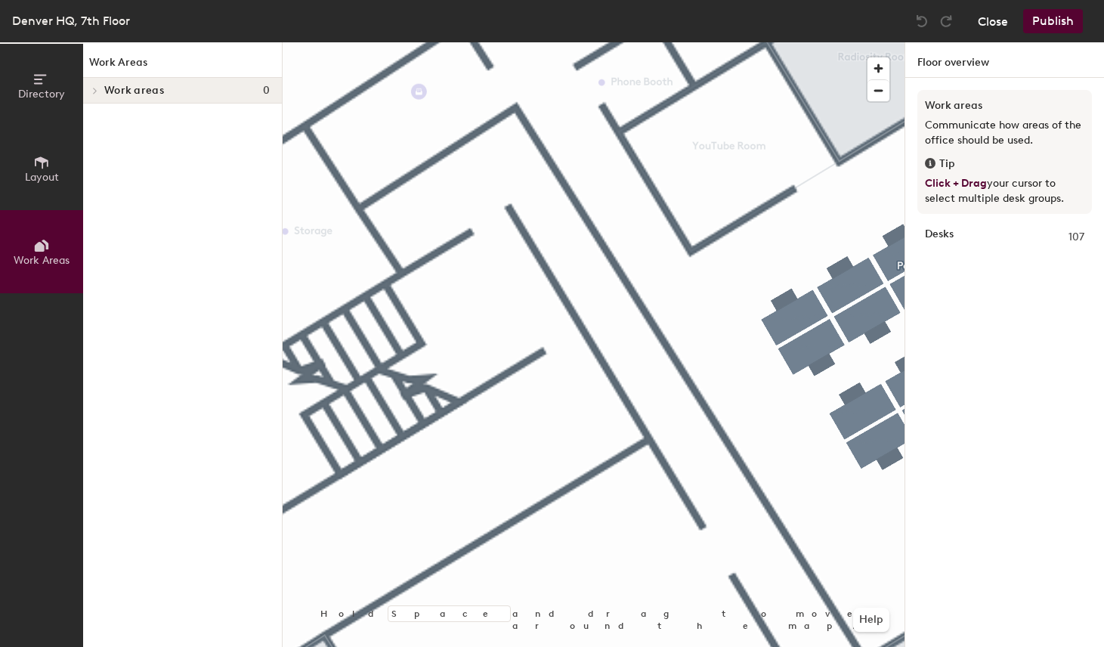
click at [994, 17] on button "Close" at bounding box center [992, 21] width 30 height 24
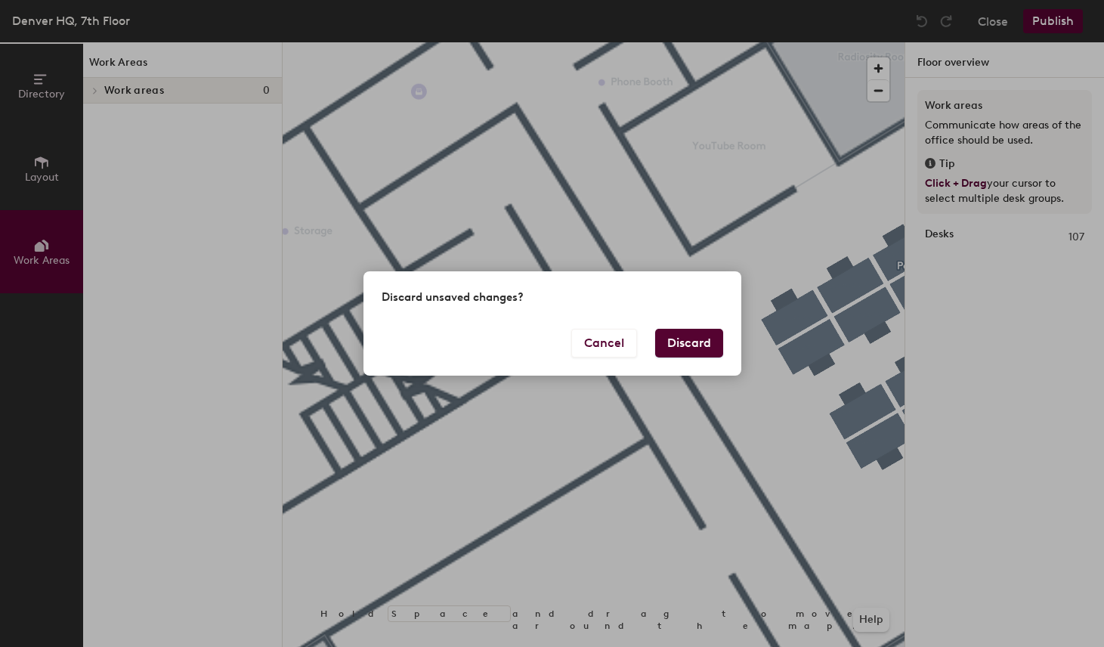
click at [677, 344] on button "Discard" at bounding box center [689, 343] width 68 height 29
